Goal: Book appointment/travel/reservation

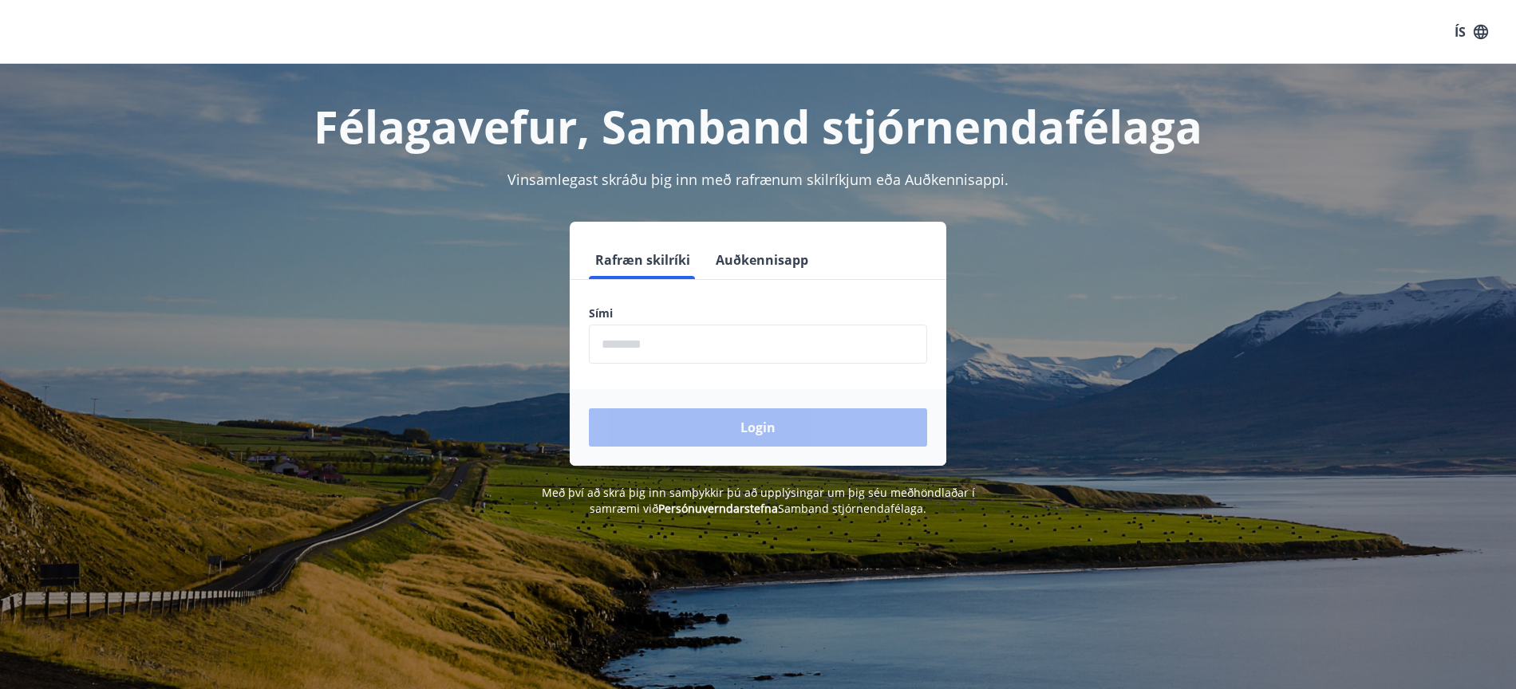
click at [761, 261] on button "Auðkennisapp" at bounding box center [761, 260] width 105 height 38
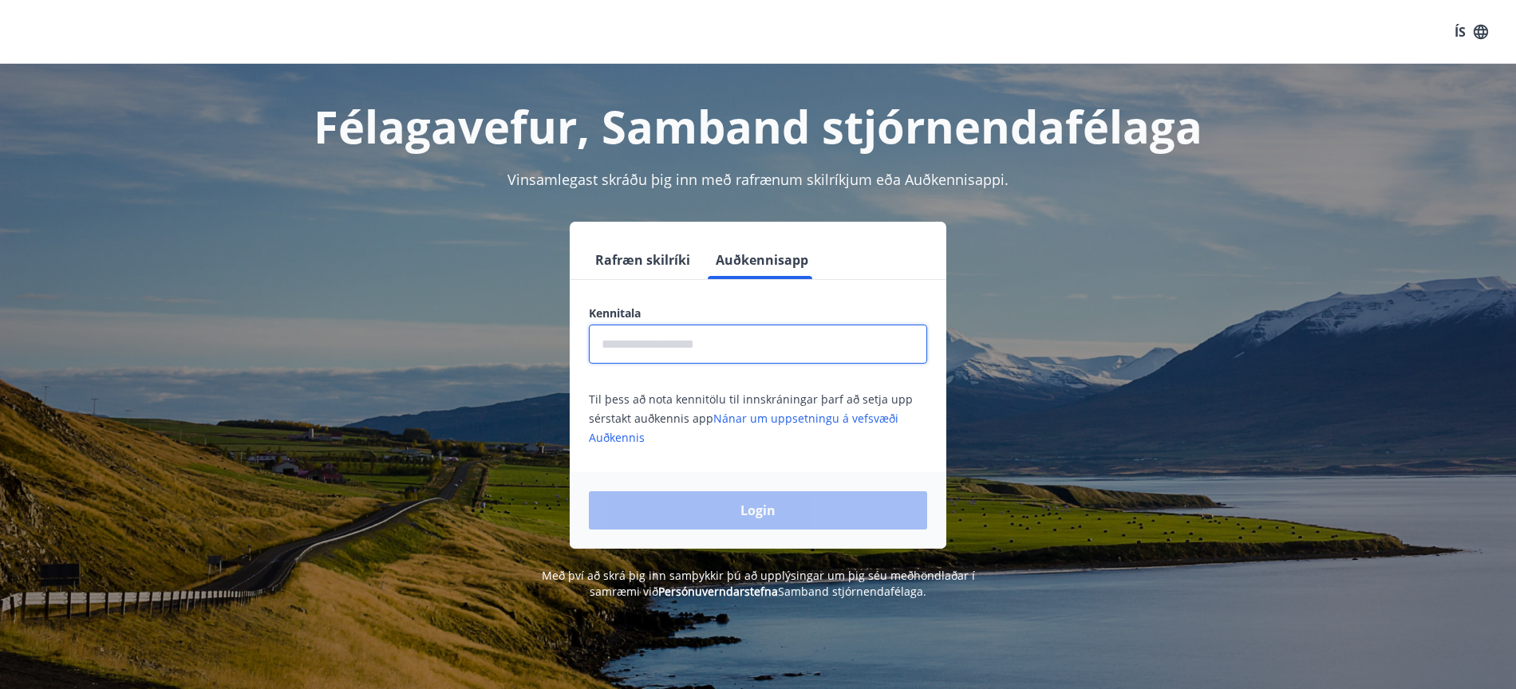
click at [634, 337] on input "text" at bounding box center [758, 344] width 338 height 39
type input "**********"
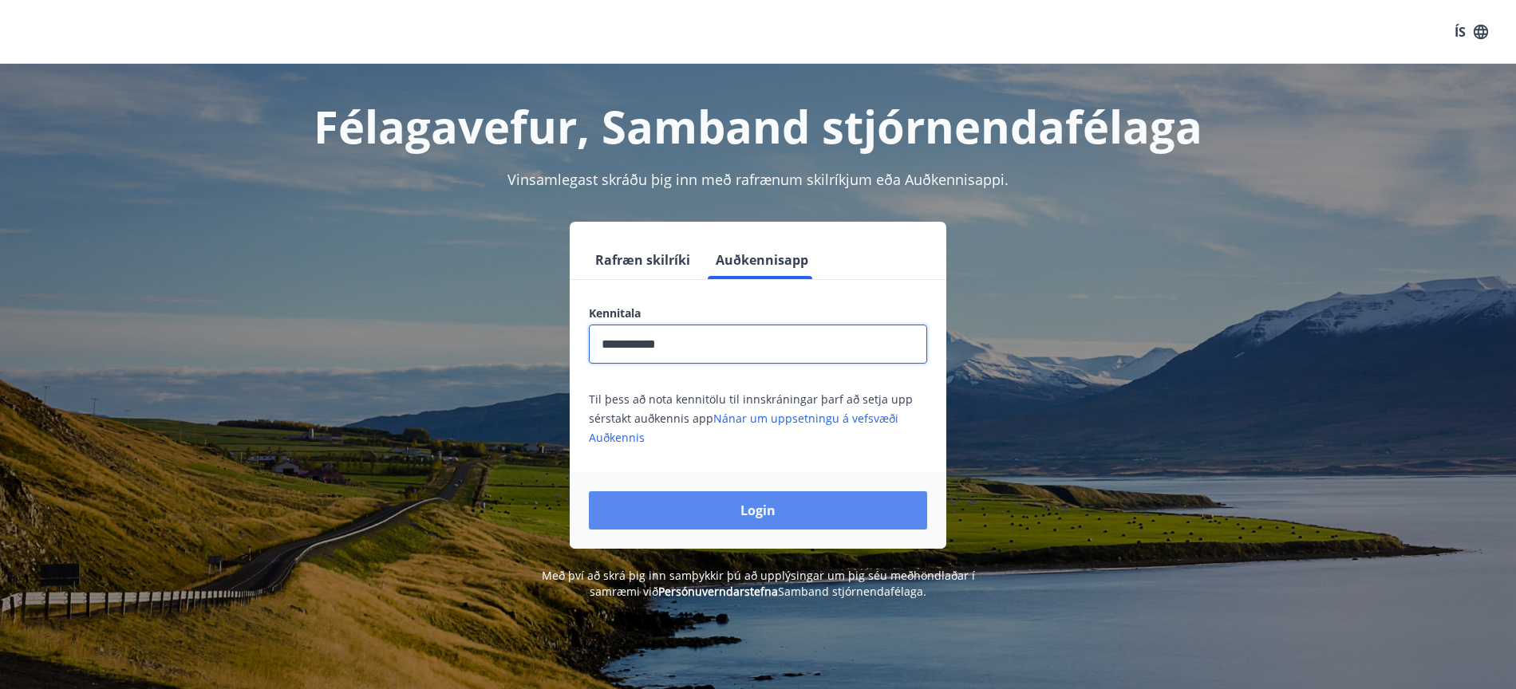
click at [758, 513] on button "Login" at bounding box center [758, 510] width 338 height 38
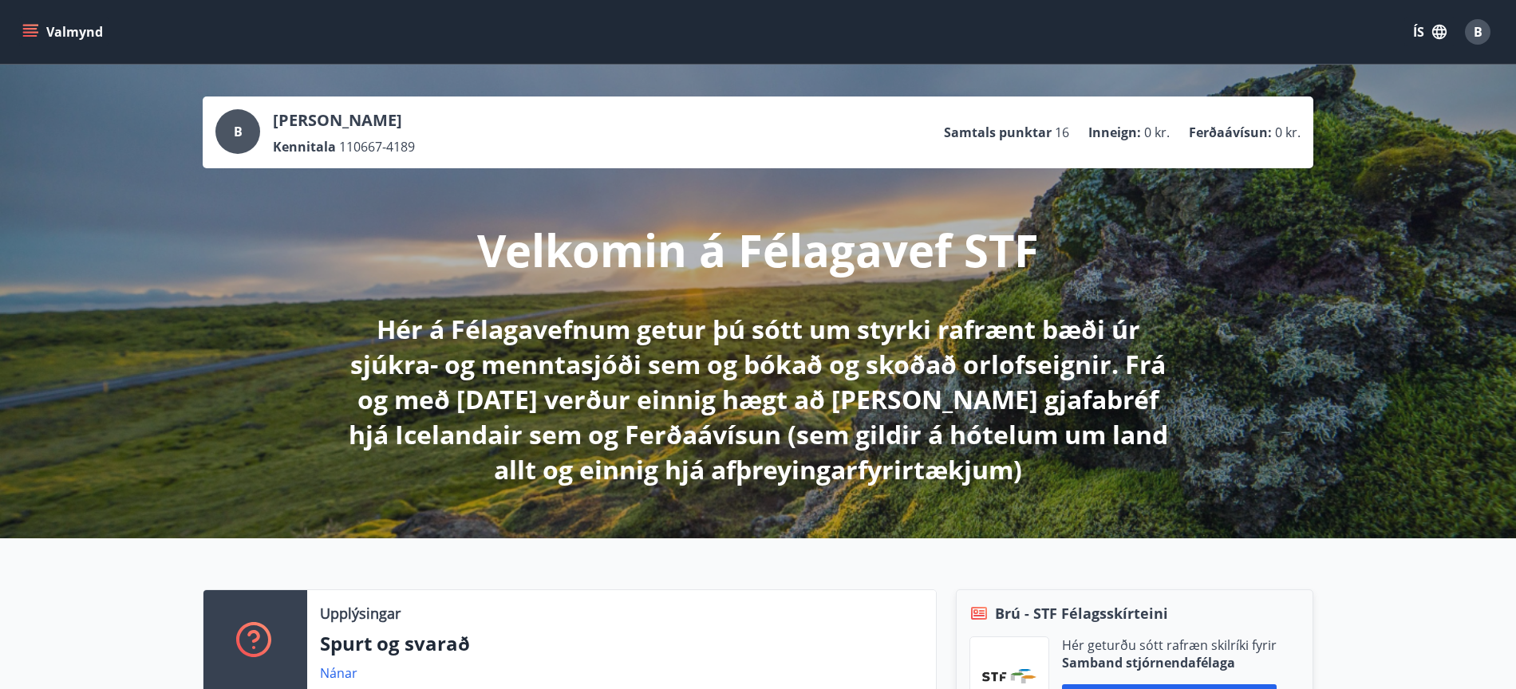
click at [34, 33] on icon "menu" at bounding box center [32, 32] width 18 height 2
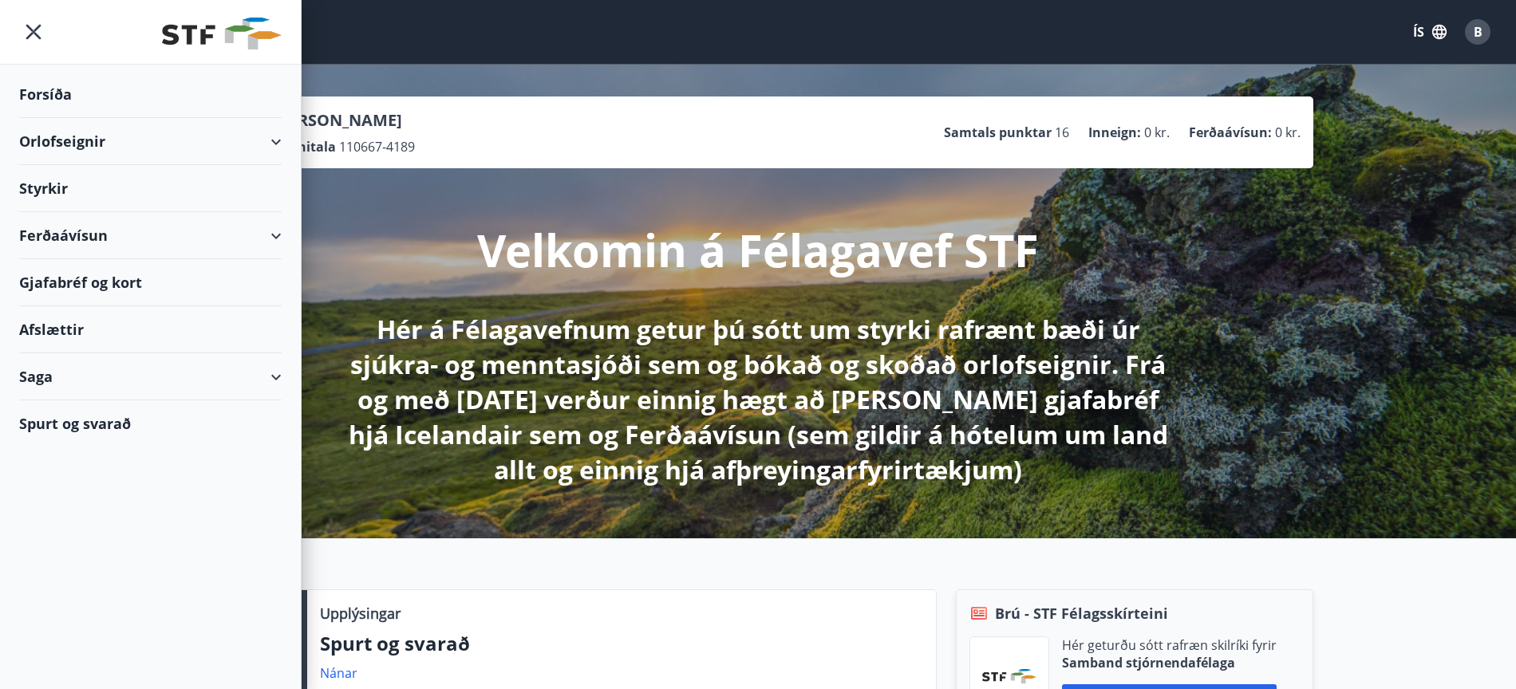
click at [274, 139] on div "Orlofseignir" at bounding box center [150, 141] width 262 height 47
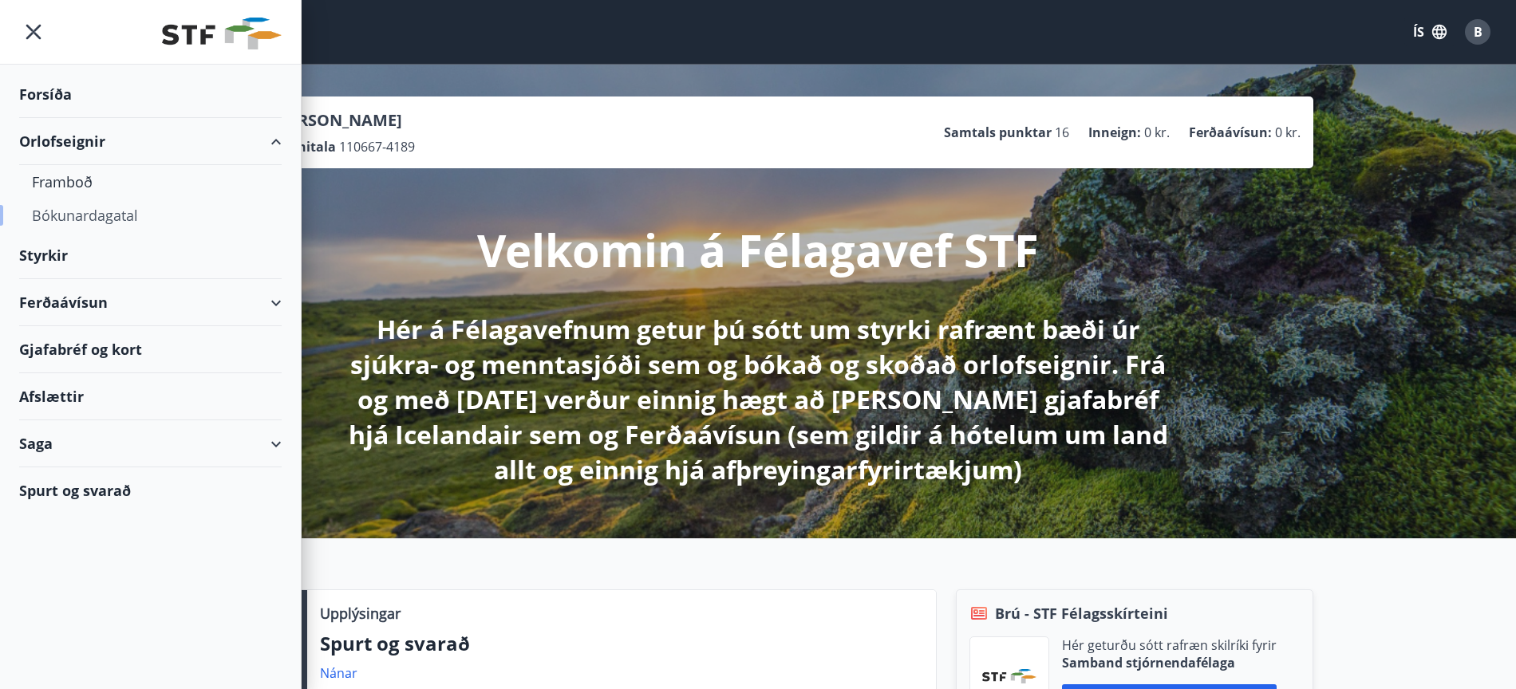
click at [90, 211] on div "Bókunardagatal" at bounding box center [150, 216] width 237 height 34
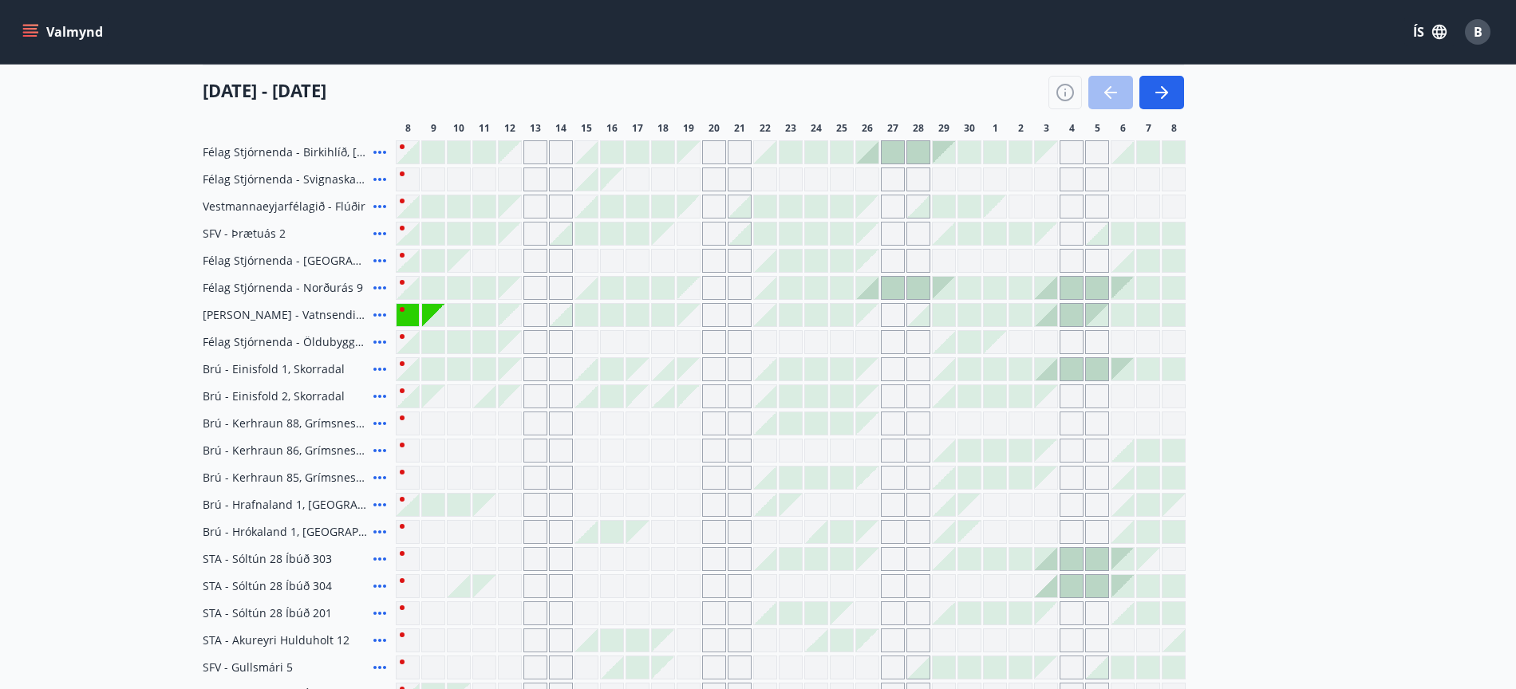
scroll to position [208, 0]
click at [440, 316] on div at bounding box center [433, 313] width 22 height 22
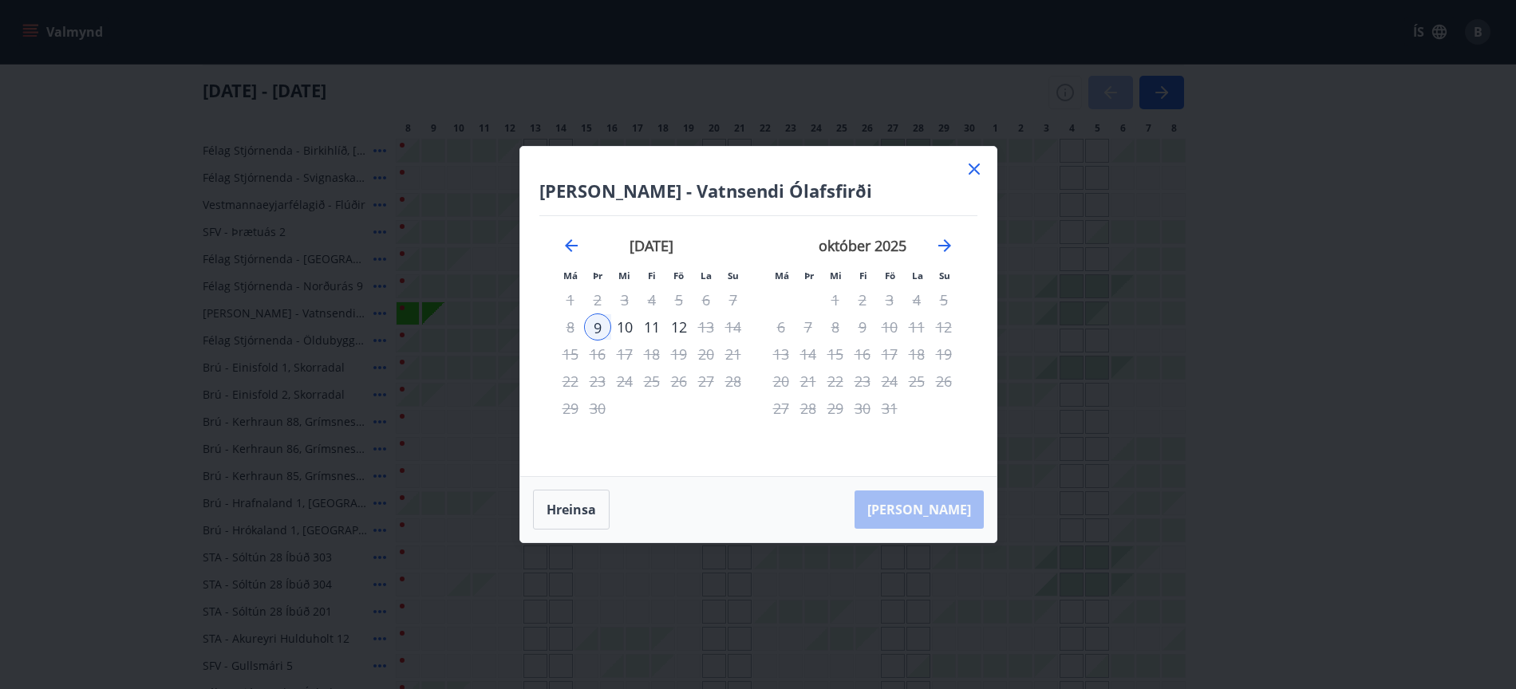
click at [975, 172] on icon at bounding box center [973, 169] width 19 height 19
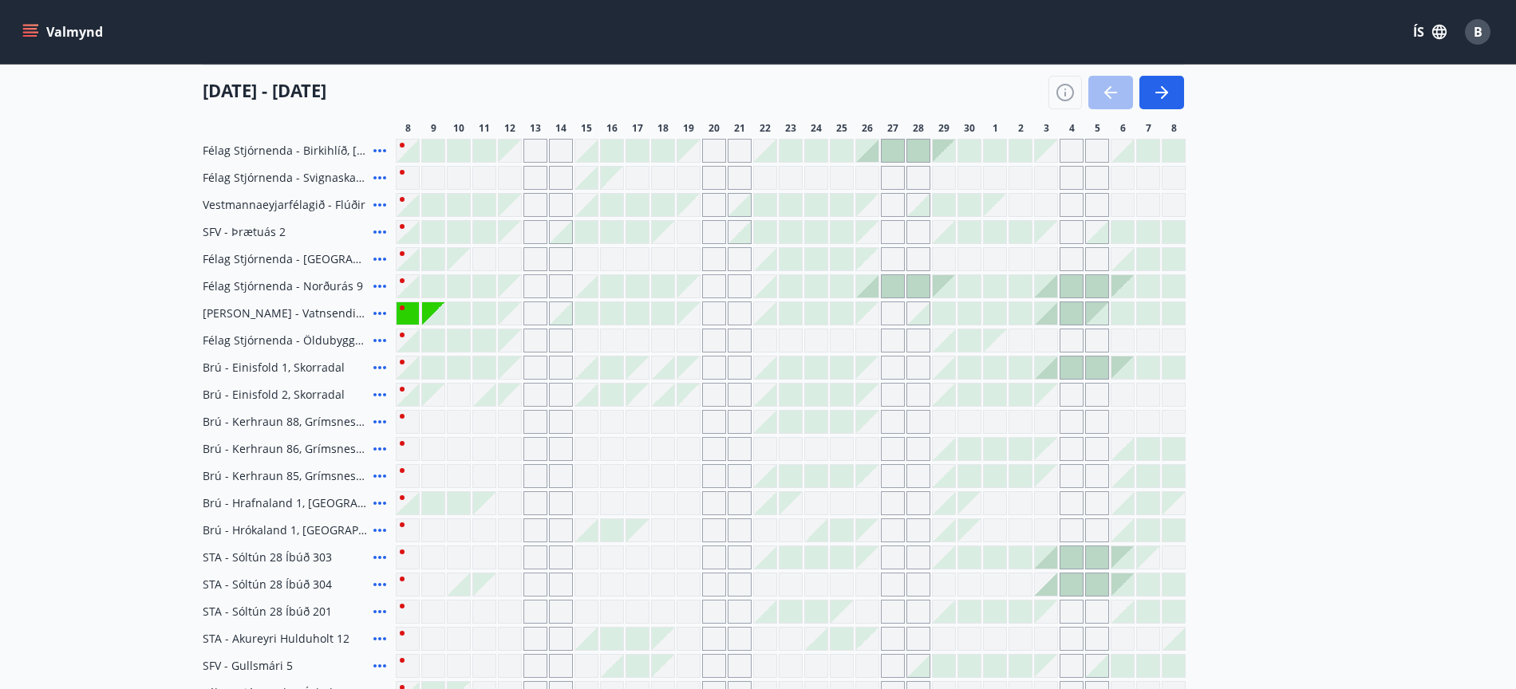
click at [377, 153] on icon at bounding box center [379, 150] width 19 height 19
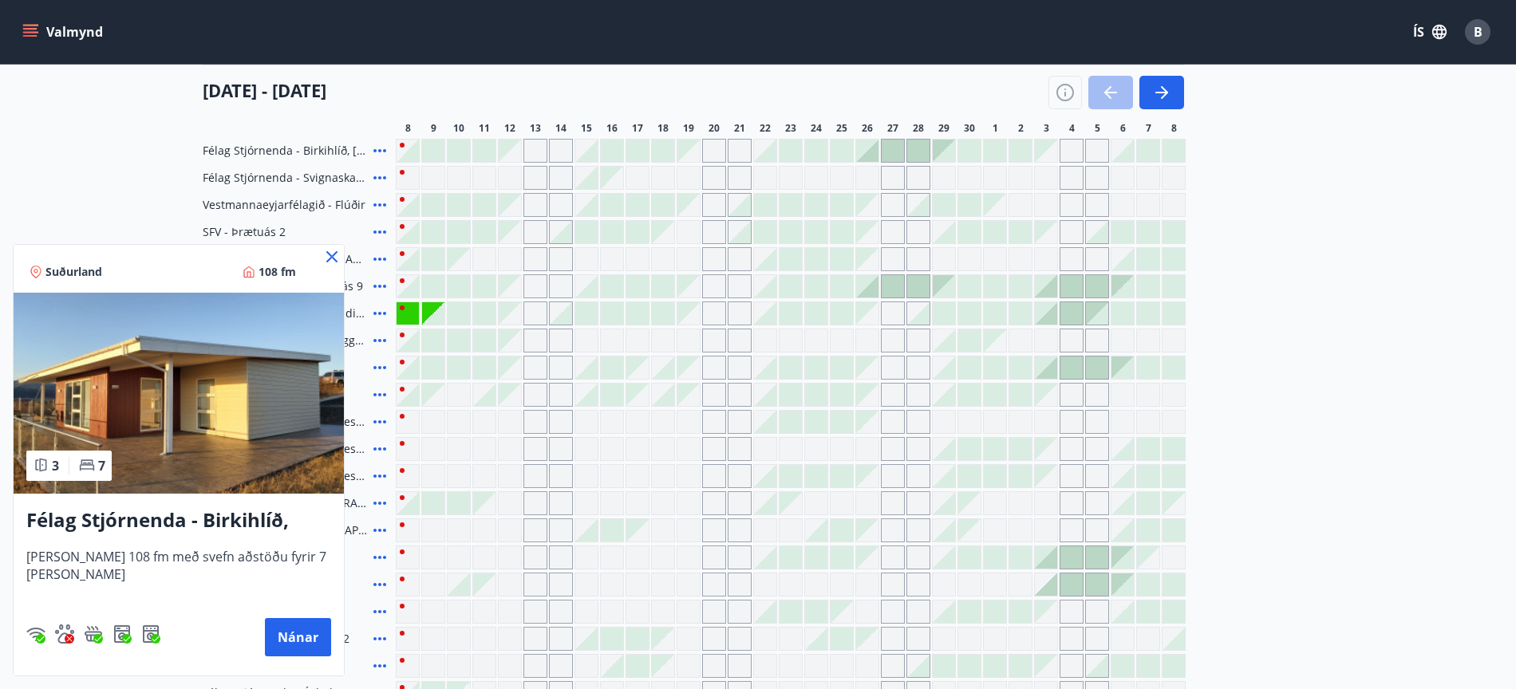
click at [152, 525] on h3 "Félag Stjórnenda - Birkihlíð, Brekkuheiði" at bounding box center [178, 521] width 305 height 29
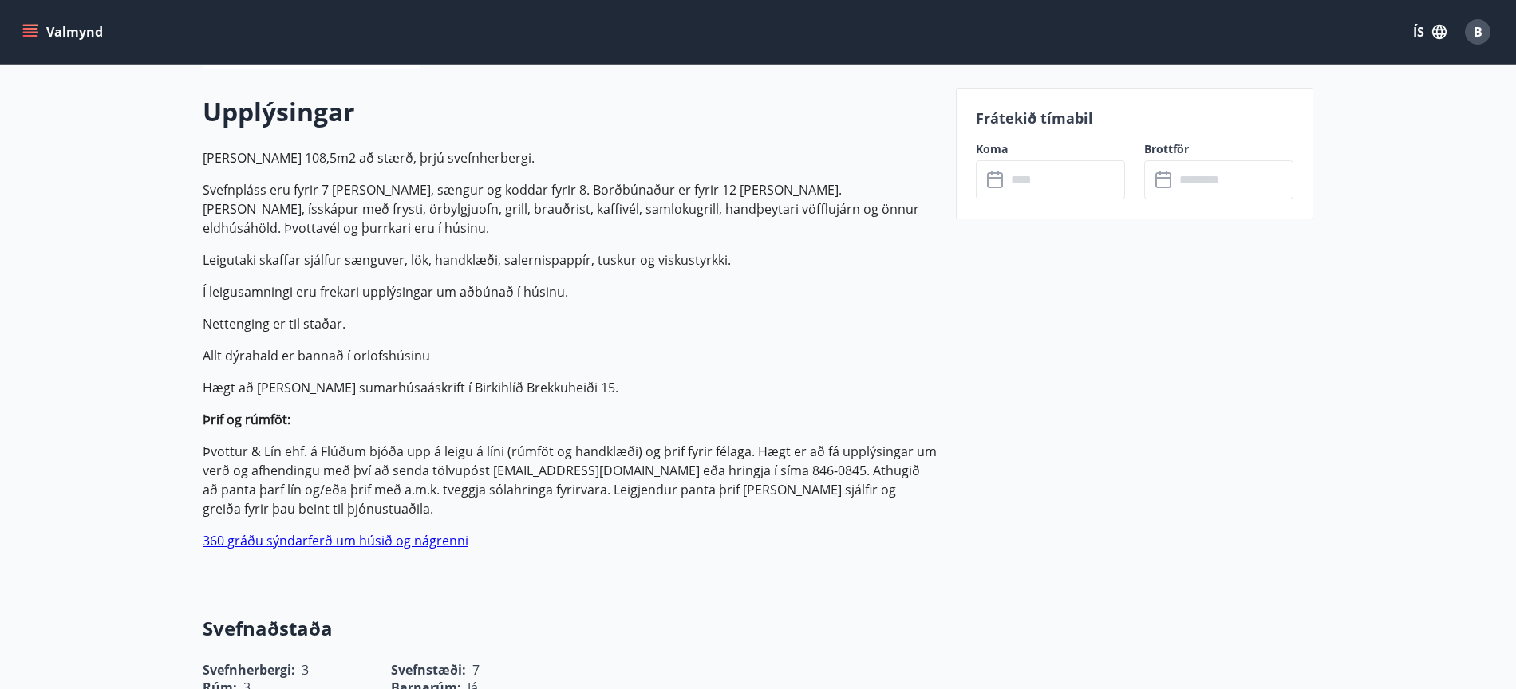
scroll to position [435, 0]
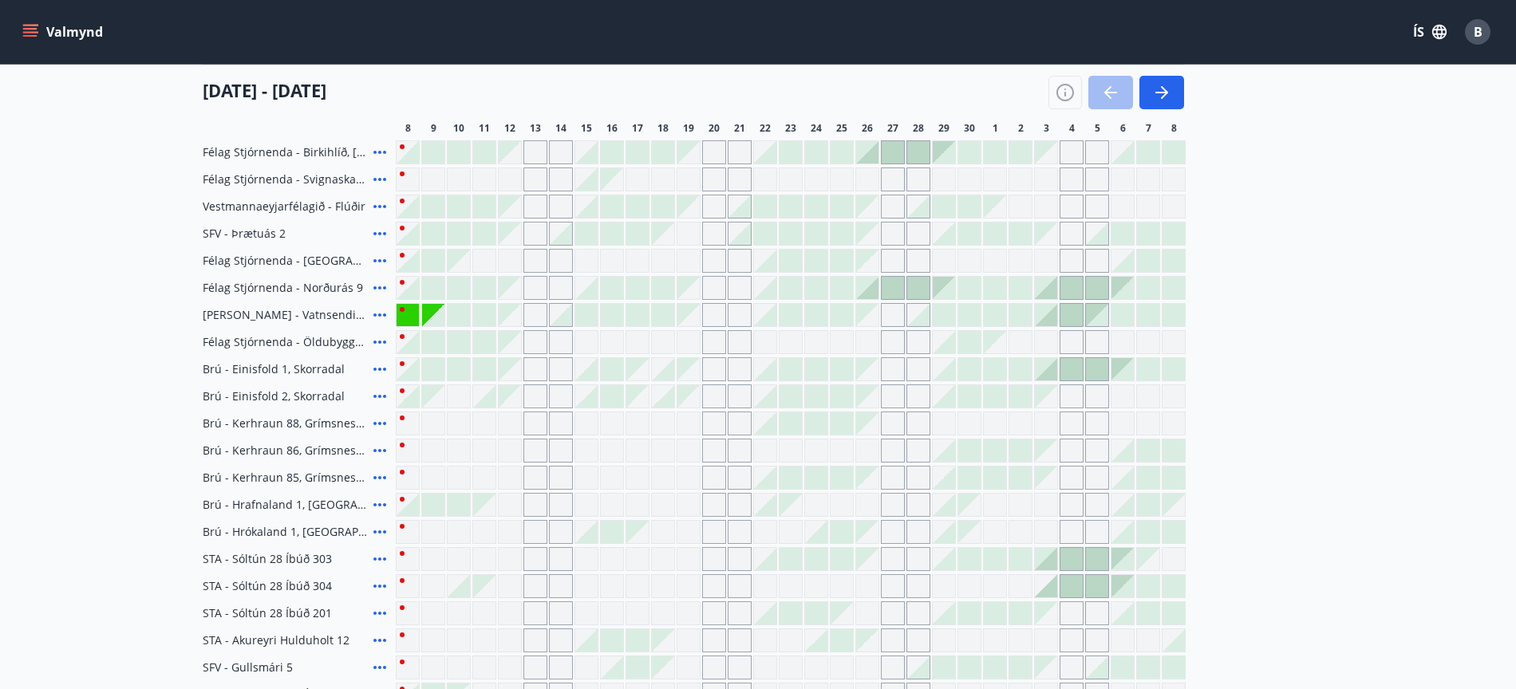
scroll to position [199, 0]
